Goal: Transaction & Acquisition: Download file/media

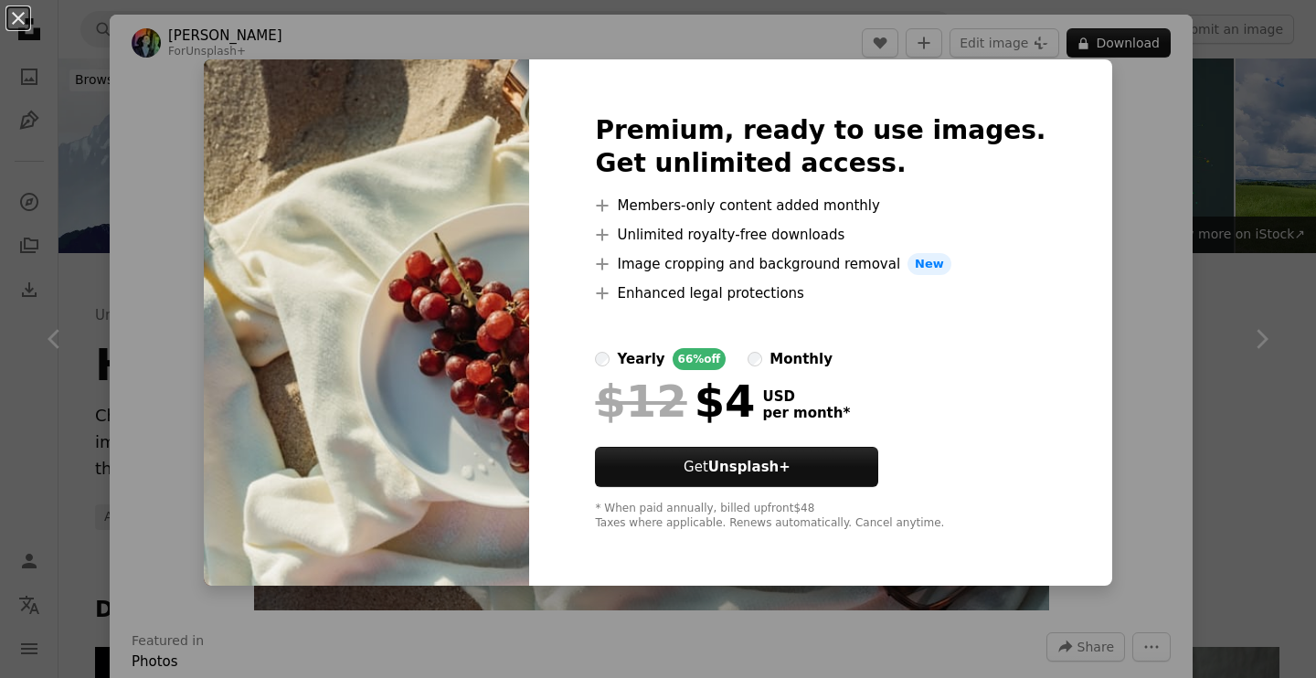
scroll to position [568, 0]
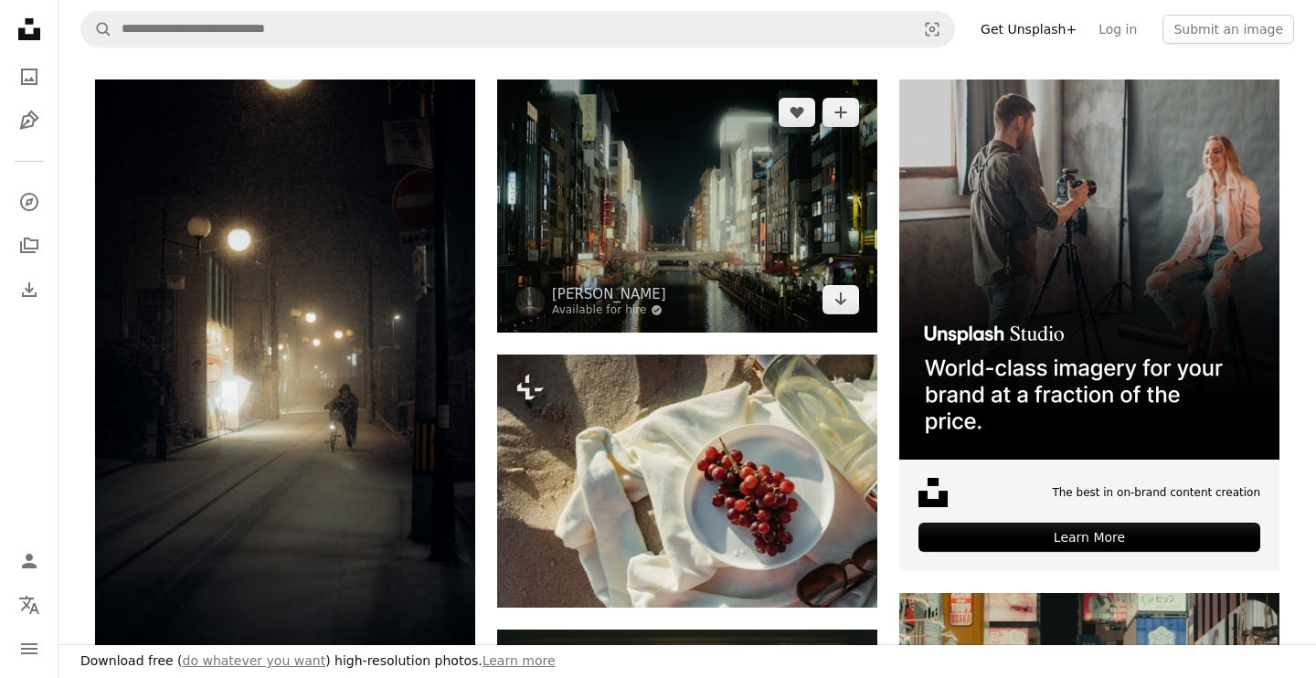
click at [506, 205] on img at bounding box center [687, 206] width 380 height 253
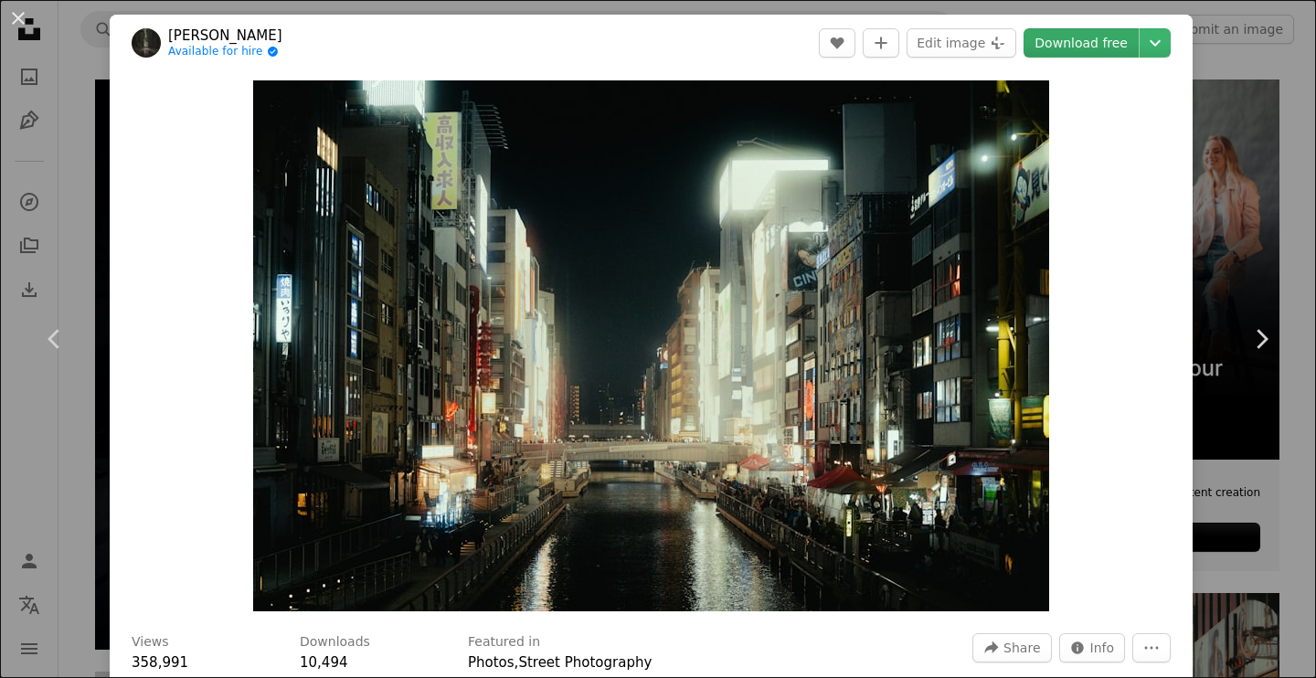
click at [1099, 42] on link "Download free" at bounding box center [1081, 42] width 115 height 29
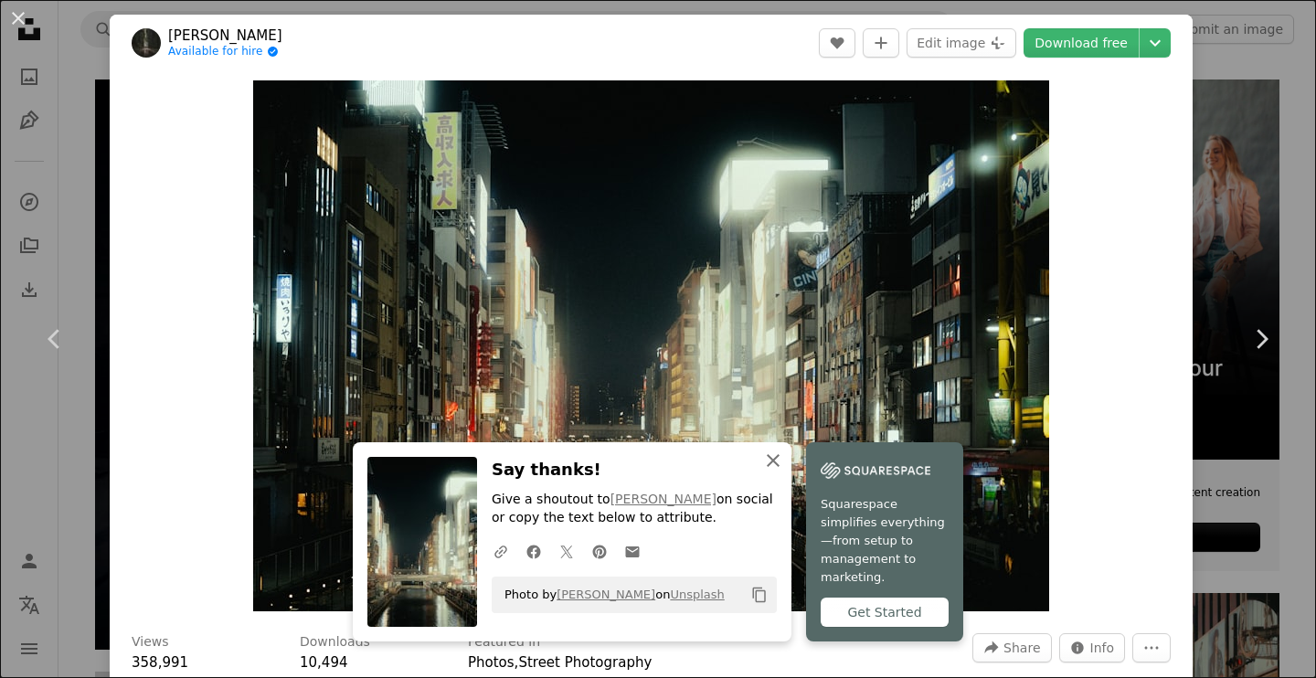
click at [776, 472] on icon "An X shape" at bounding box center [773, 461] width 22 height 22
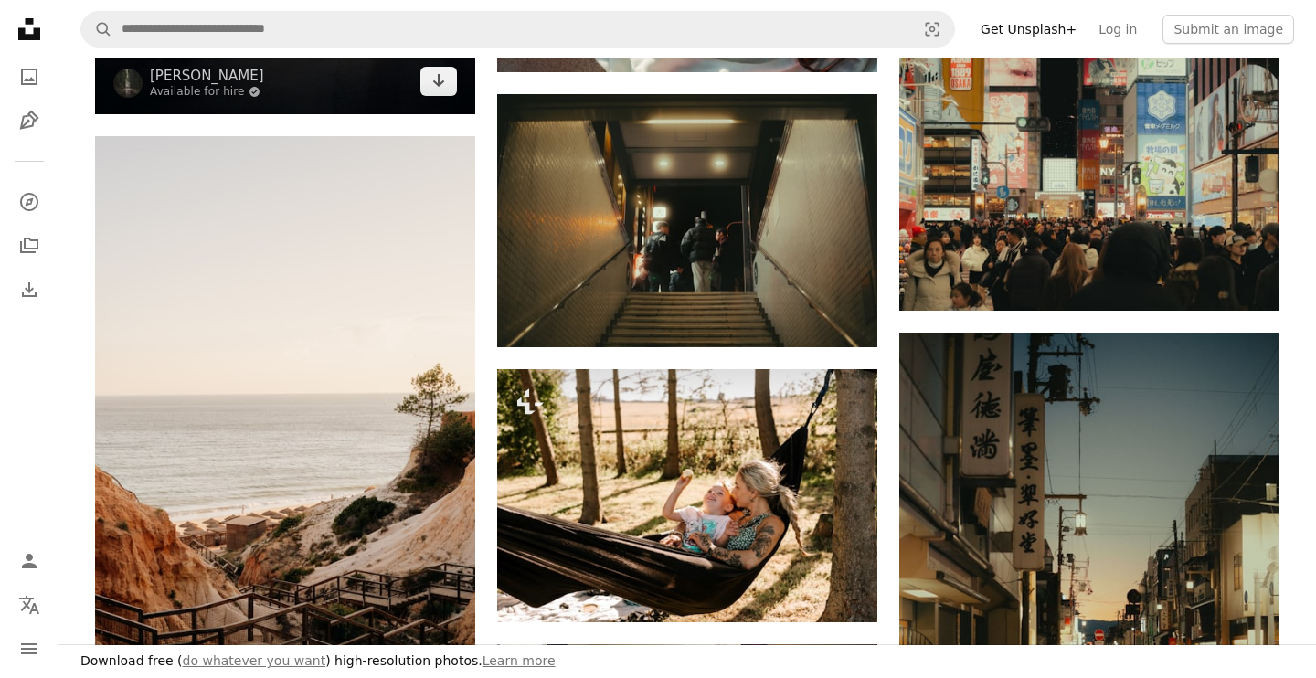
scroll to position [1110, 0]
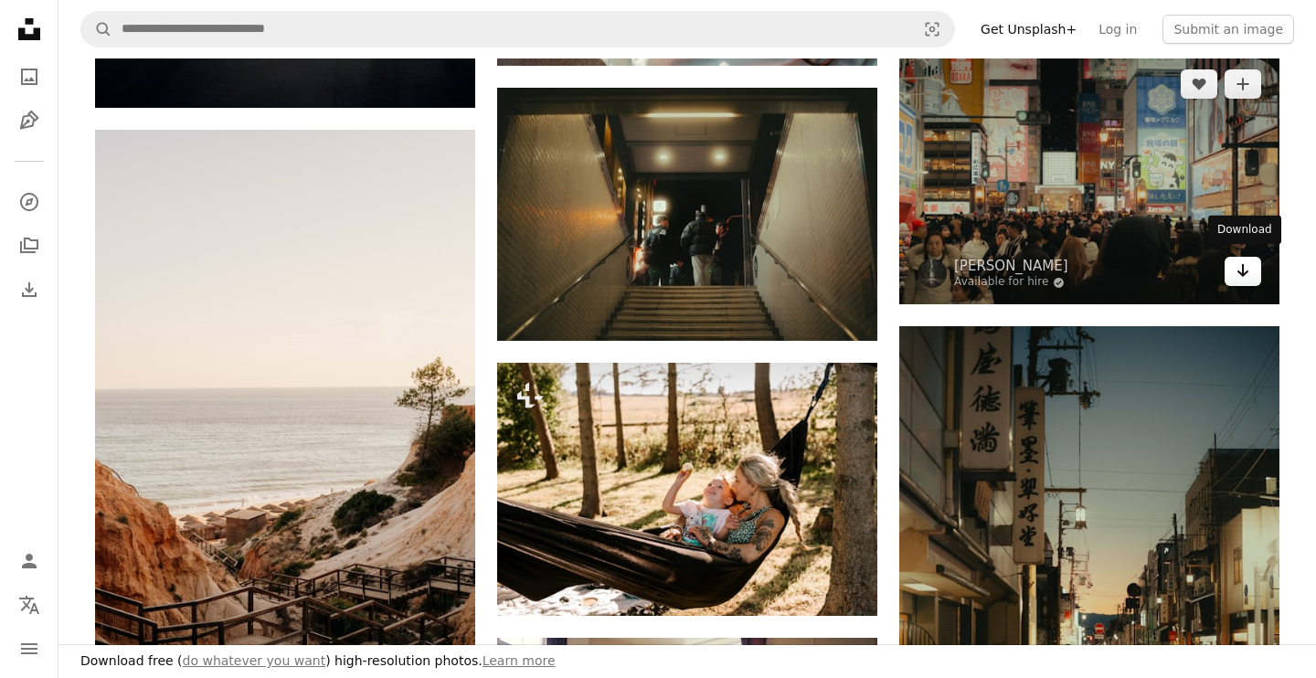
click at [1247, 260] on icon "Arrow pointing down" at bounding box center [1243, 271] width 15 height 22
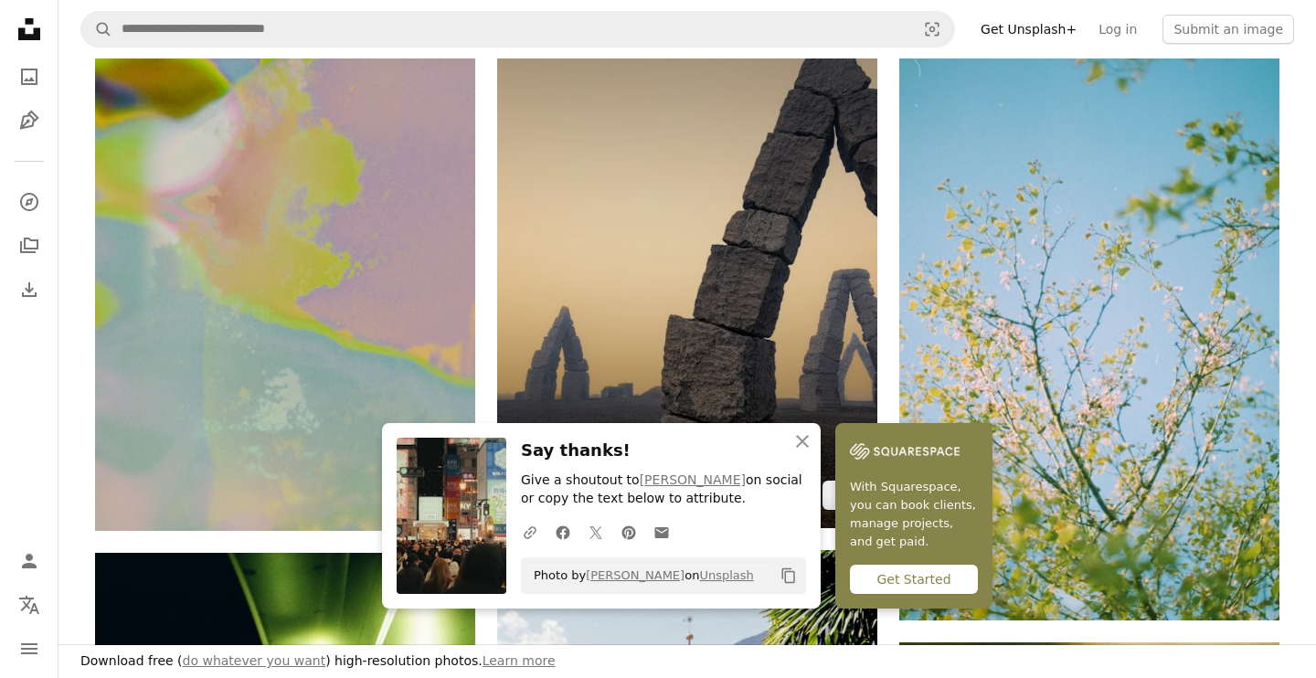
scroll to position [2029, 0]
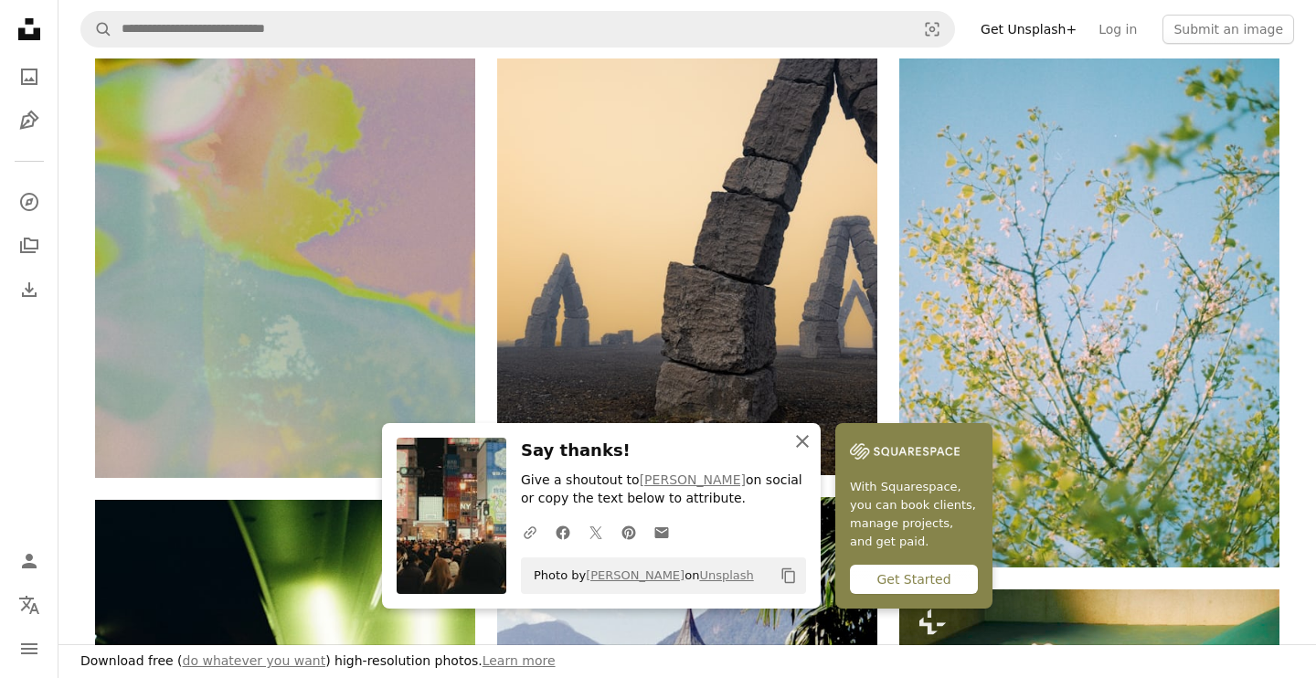
click at [805, 447] on icon "button" at bounding box center [802, 441] width 13 height 13
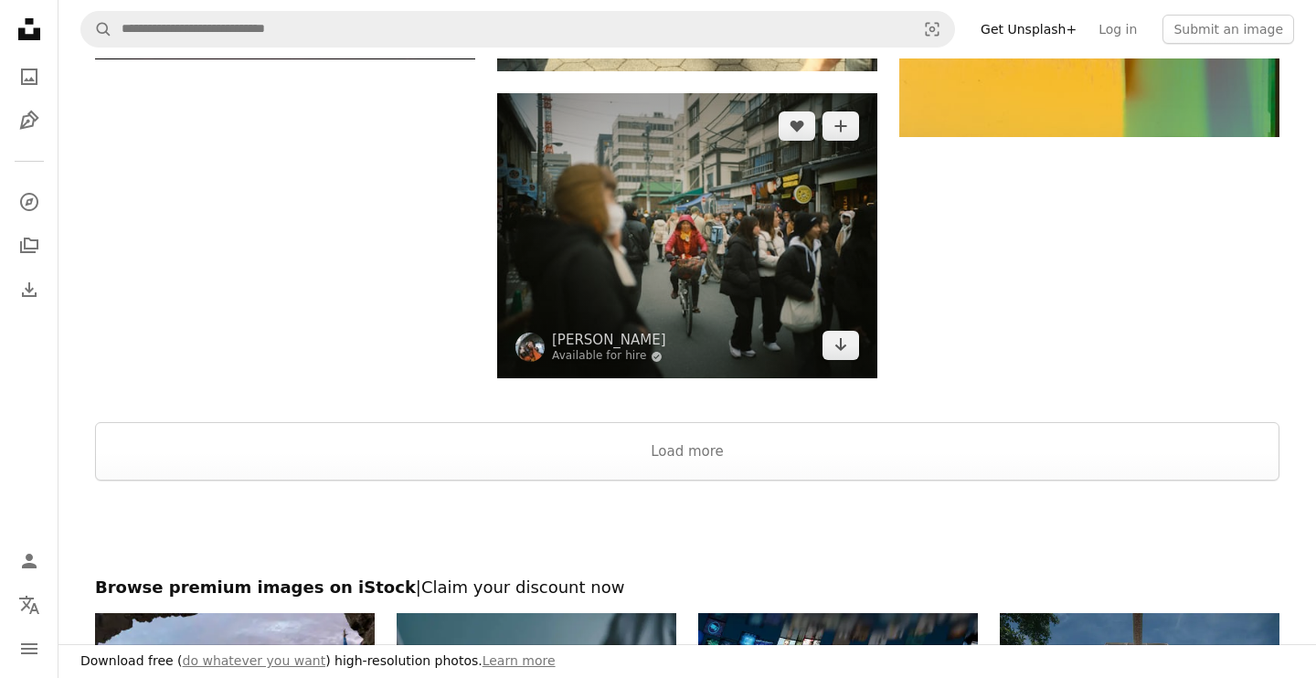
scroll to position [3603, 0]
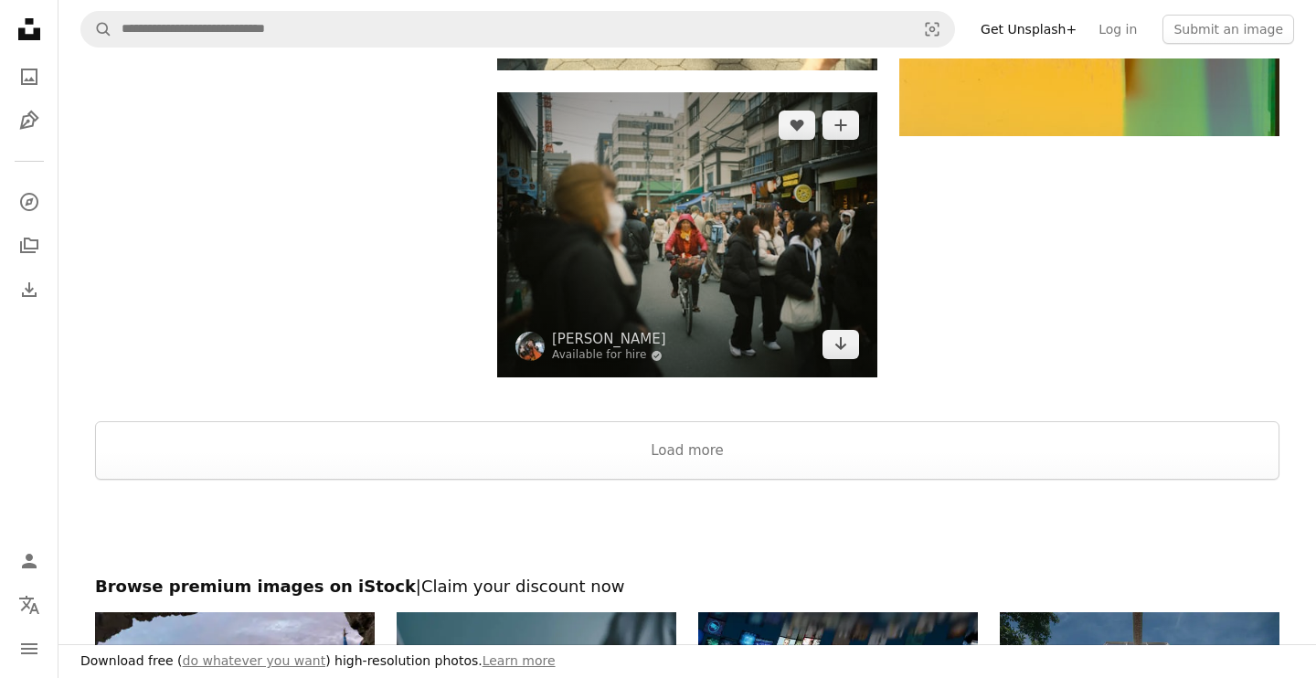
click at [803, 426] on button "Load more" at bounding box center [687, 450] width 1185 height 59
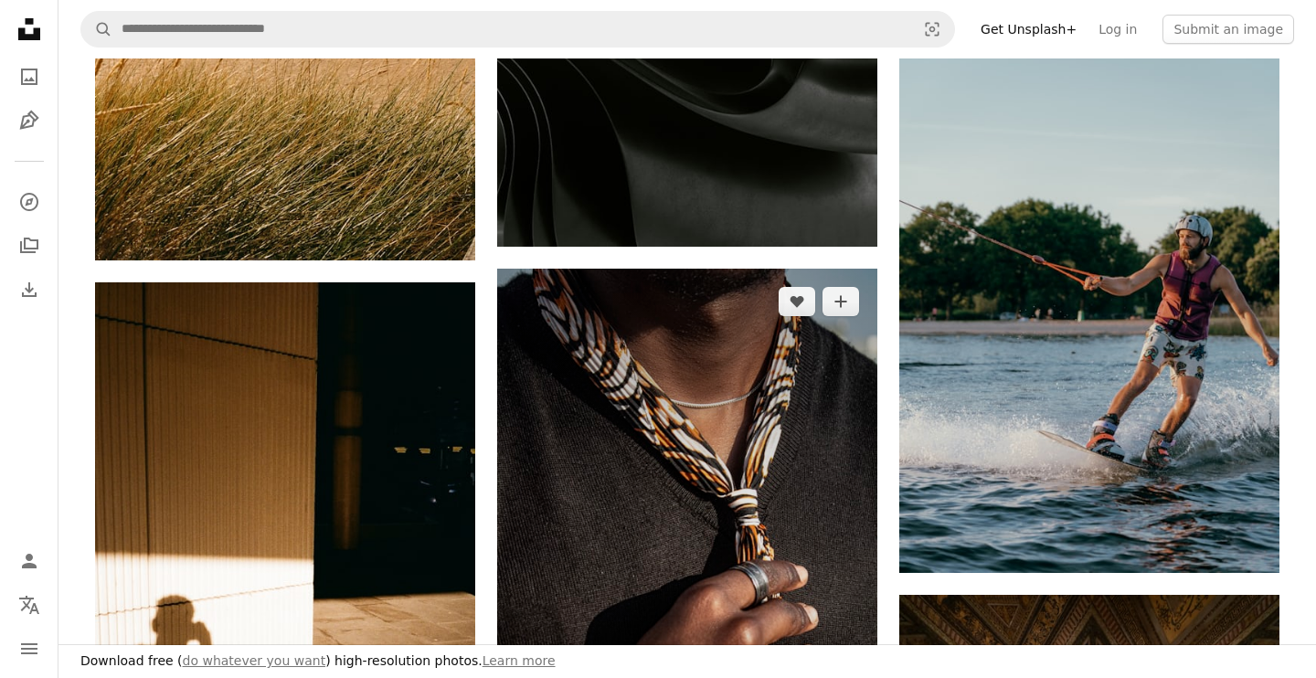
scroll to position [43235, 0]
